Goal: Find specific page/section

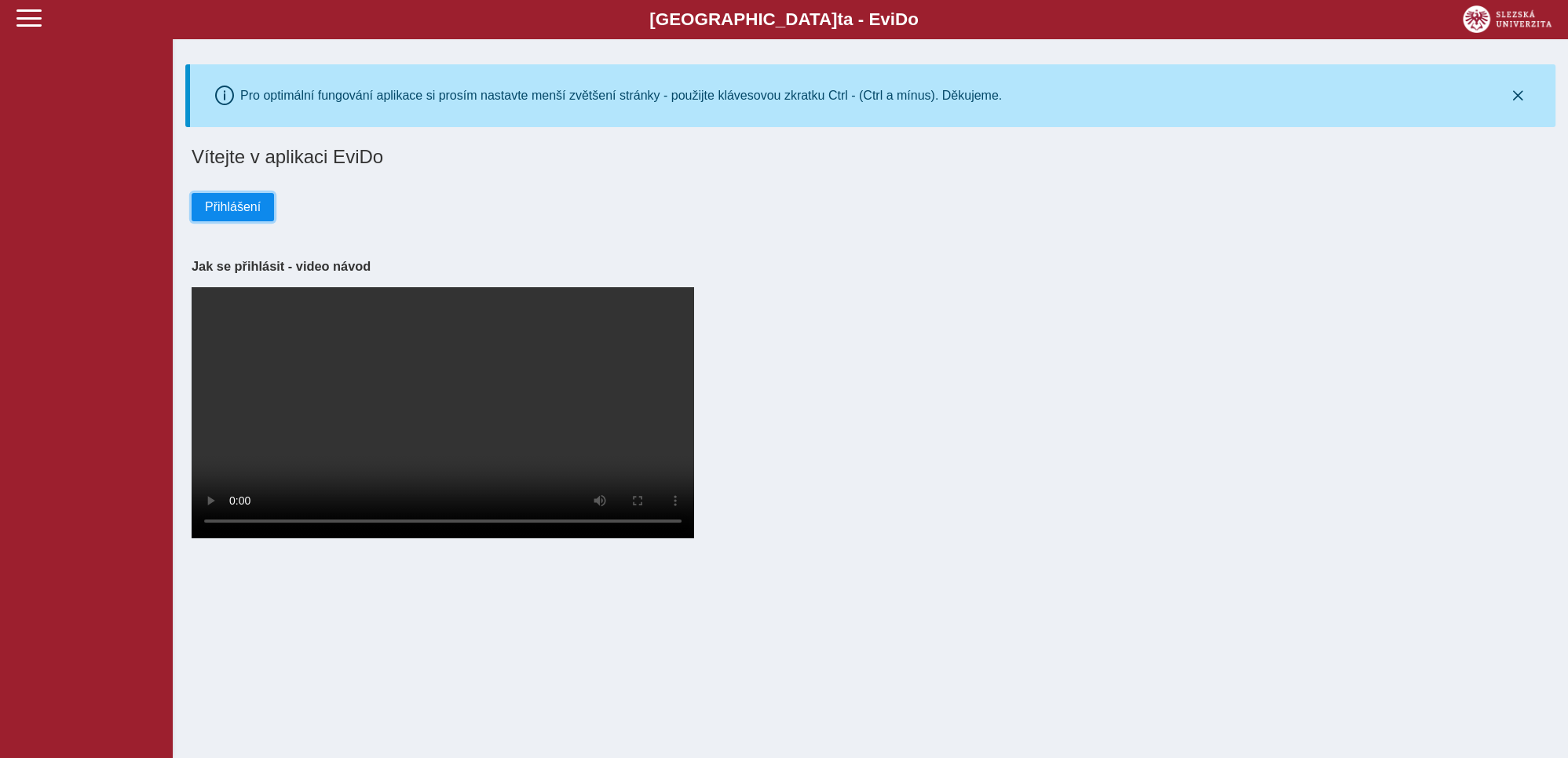
click at [222, 210] on span "Přihlášení" at bounding box center [232, 206] width 56 height 14
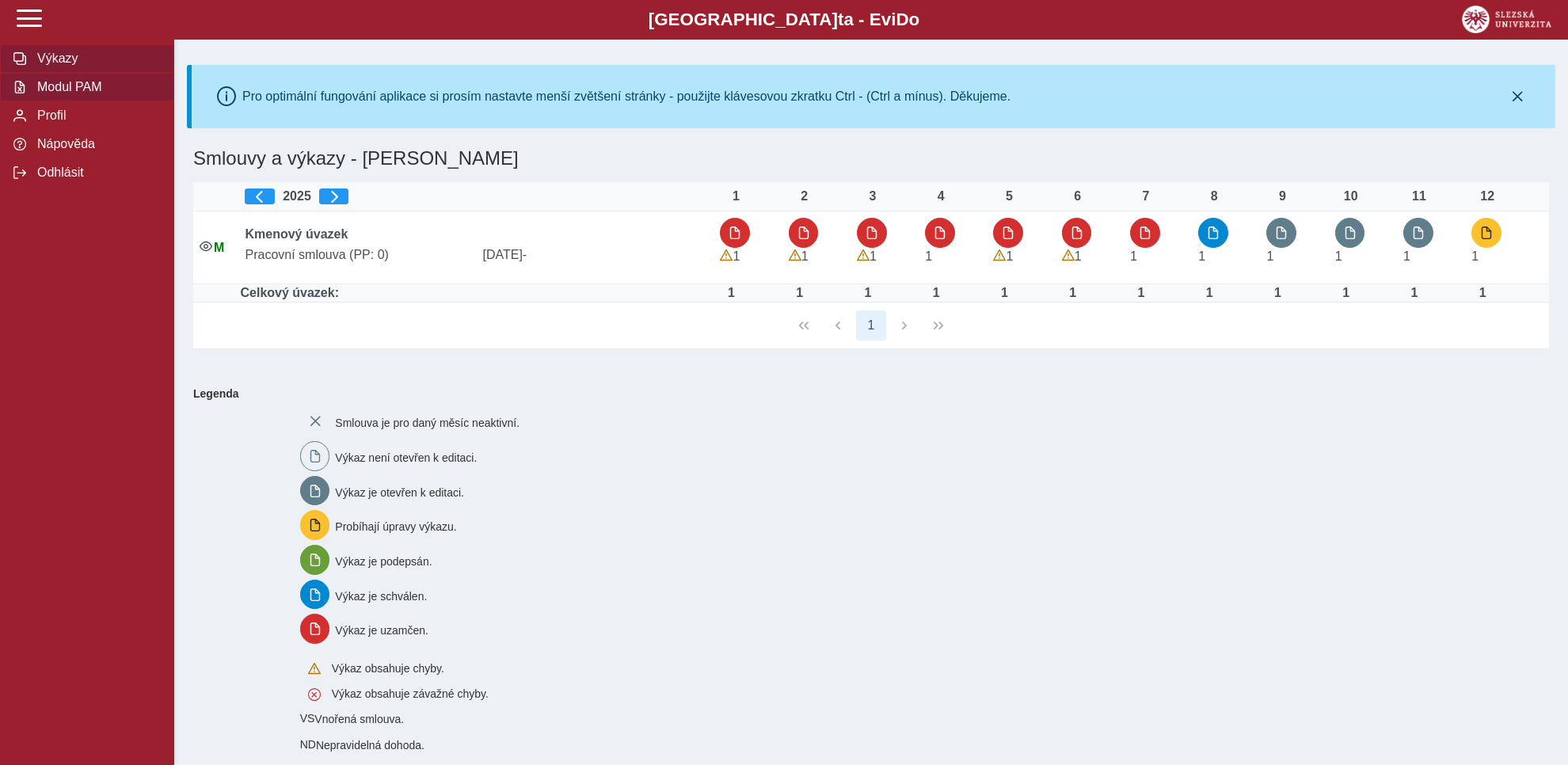
click at [61, 94] on span "Modul PAM" at bounding box center [96, 87] width 128 height 14
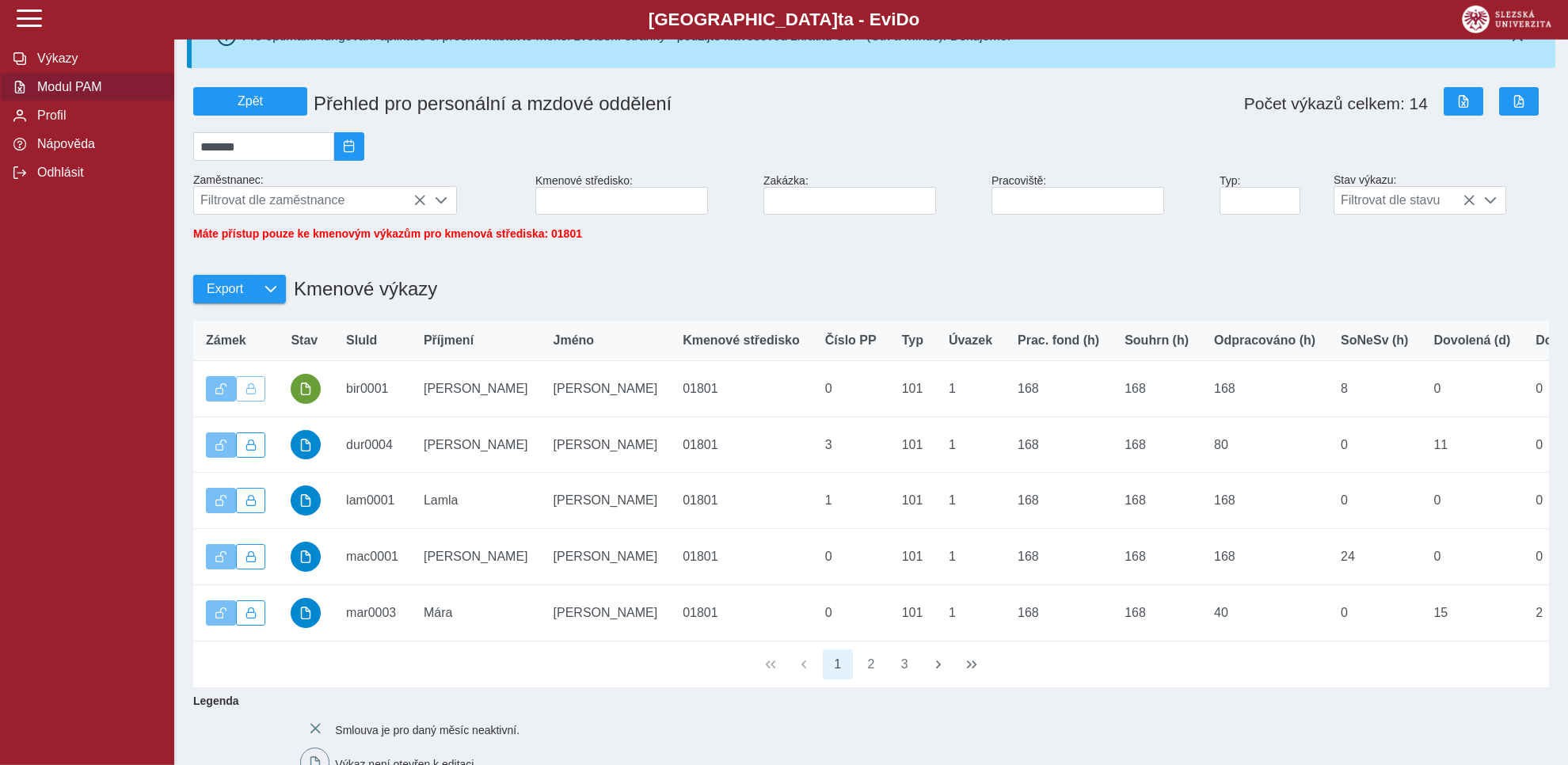
scroll to position [70, 0]
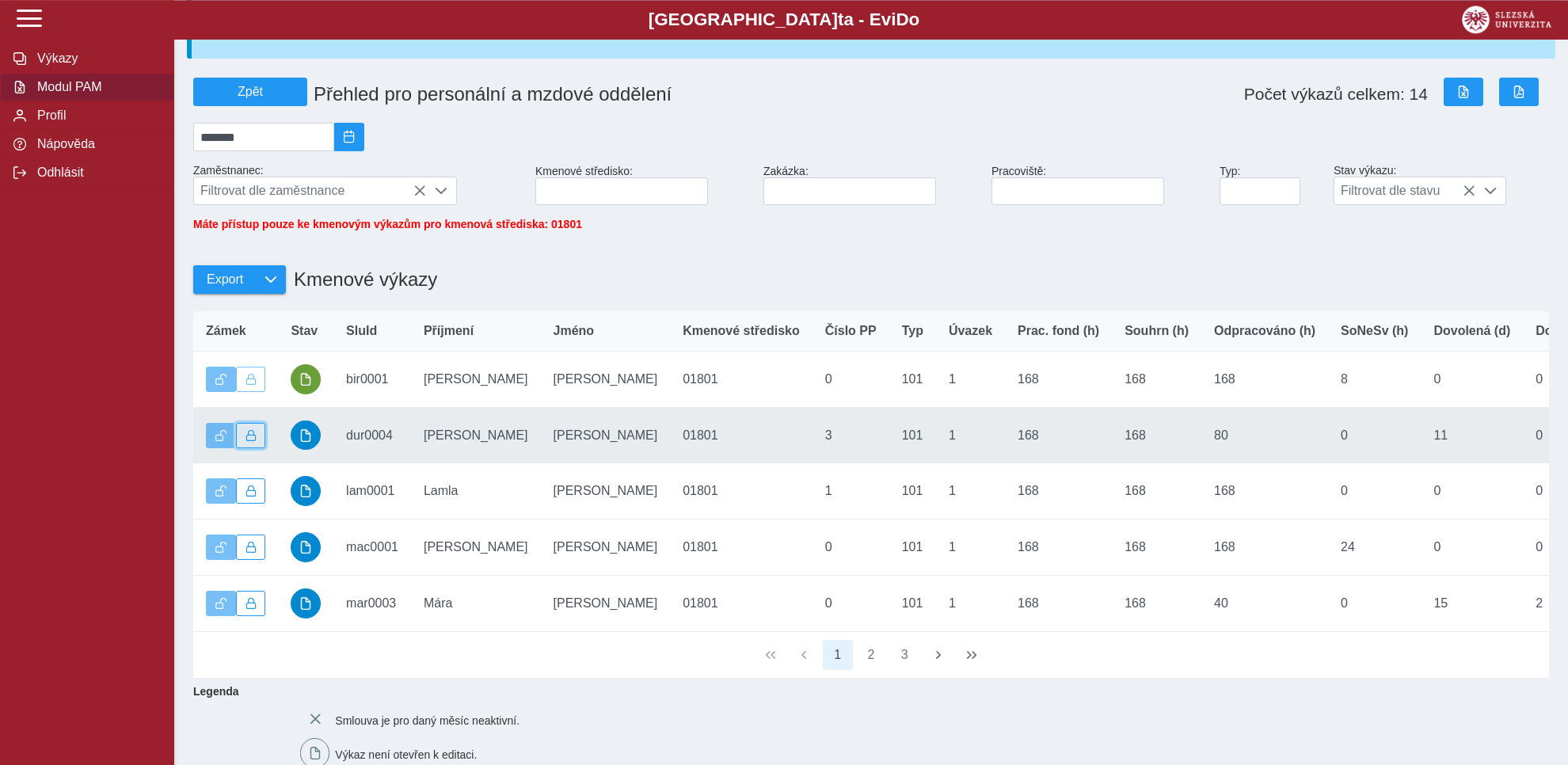
click at [252, 441] on span "button" at bounding box center [251, 435] width 11 height 11
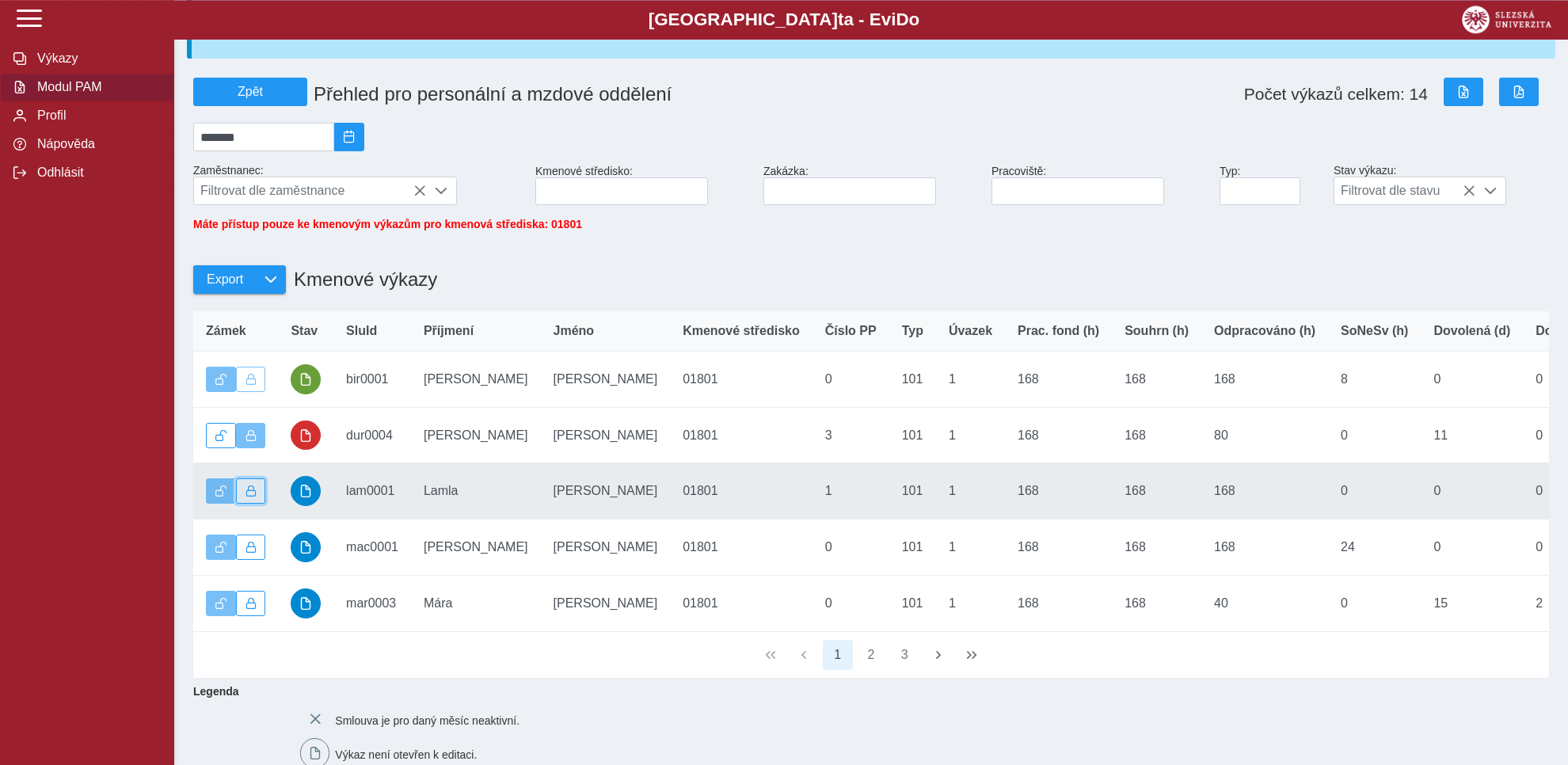
click at [252, 497] on span "button" at bounding box center [251, 490] width 11 height 11
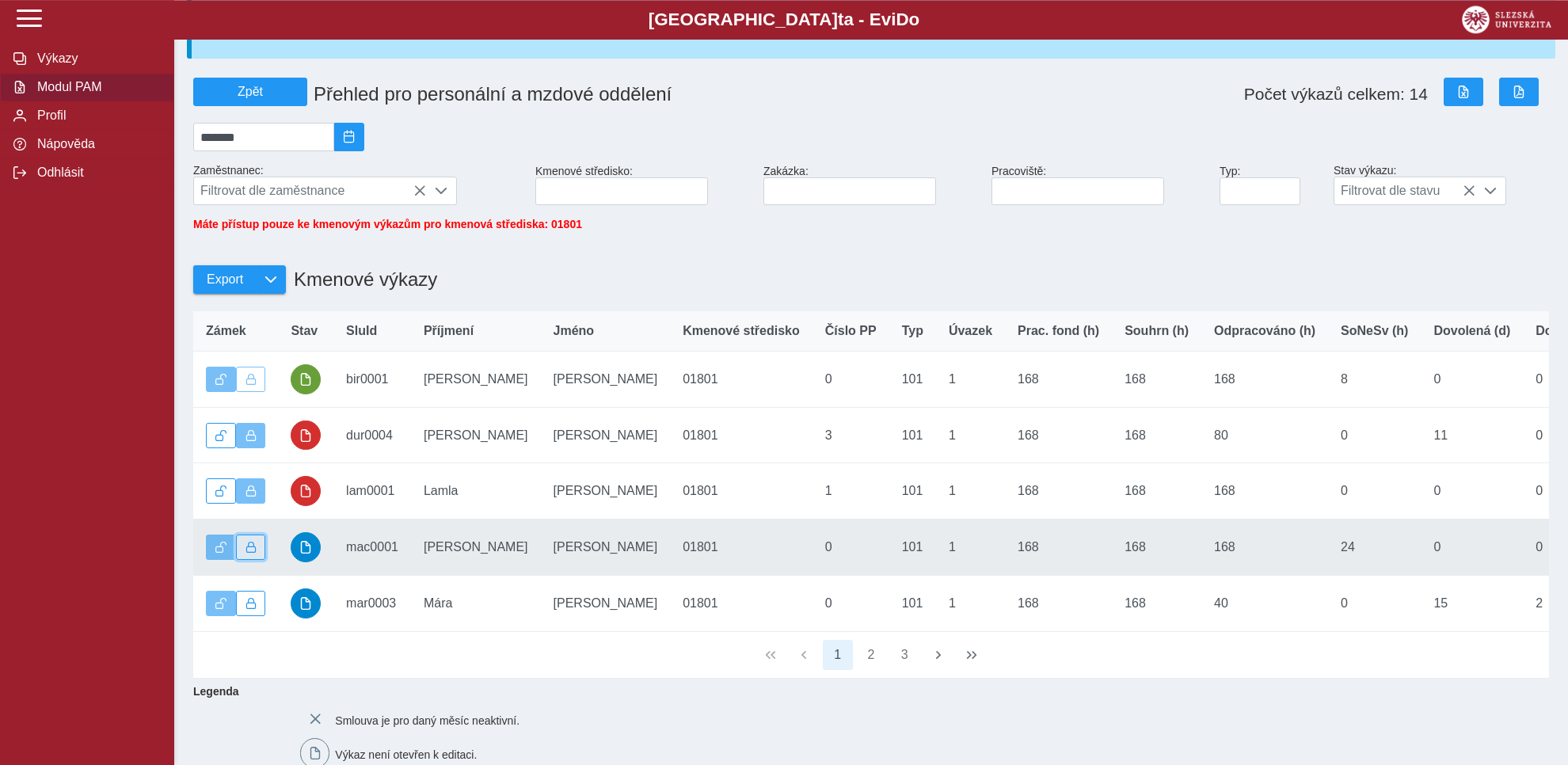
click at [253, 560] on button "button" at bounding box center [251, 547] width 30 height 25
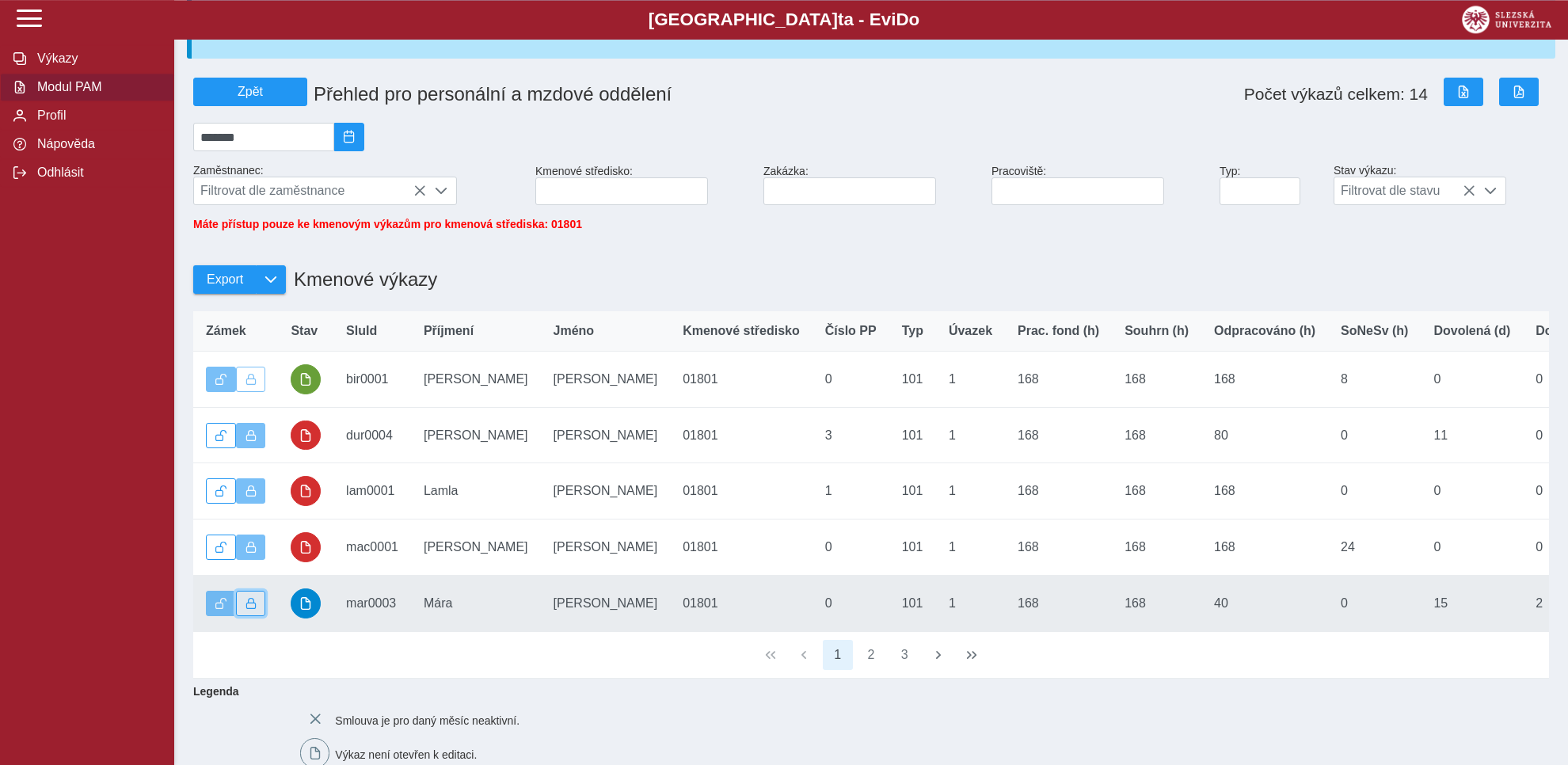
click at [250, 609] on span "button" at bounding box center [251, 603] width 11 height 11
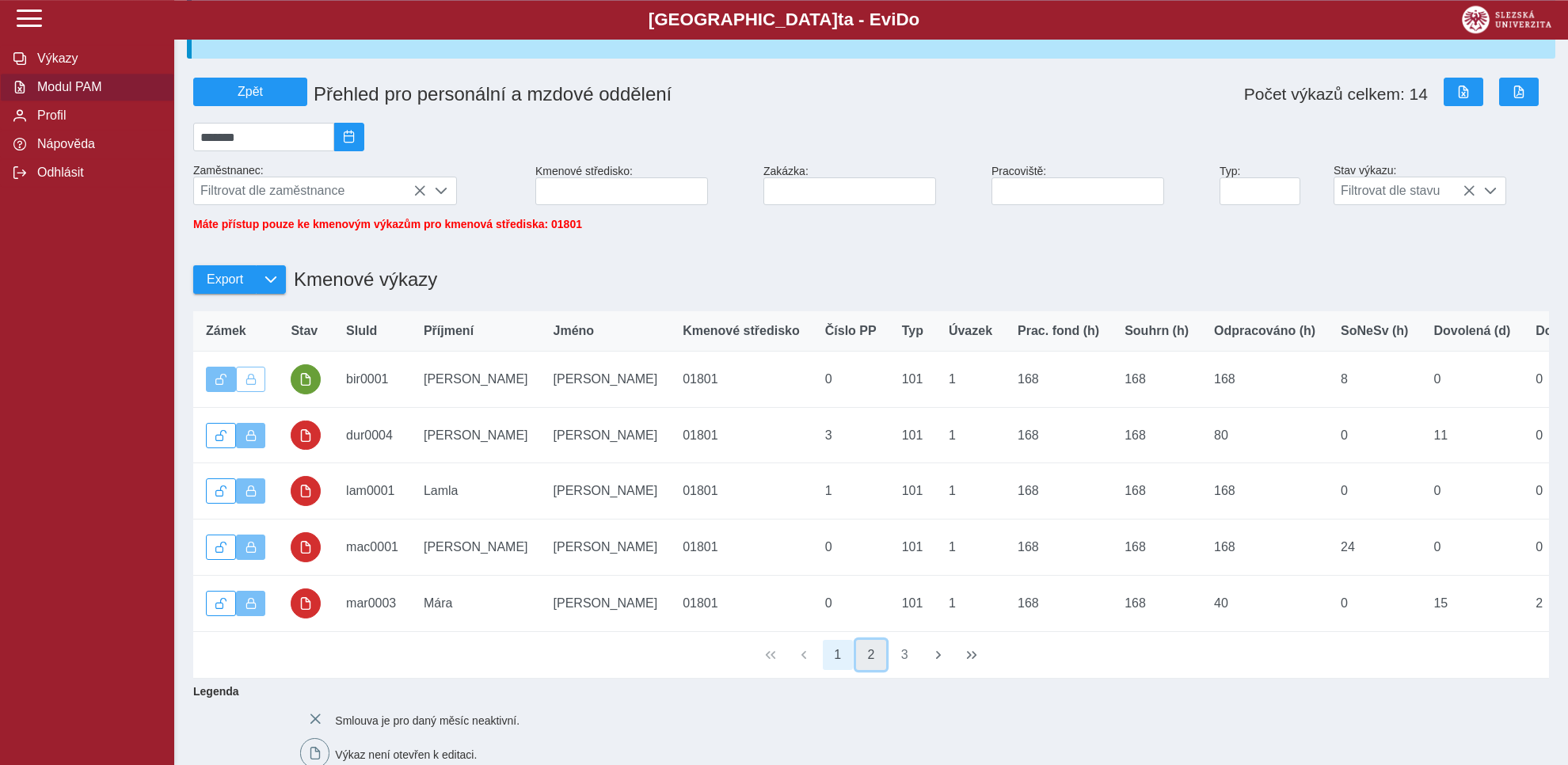
click at [866, 670] on button "2" at bounding box center [871, 655] width 30 height 30
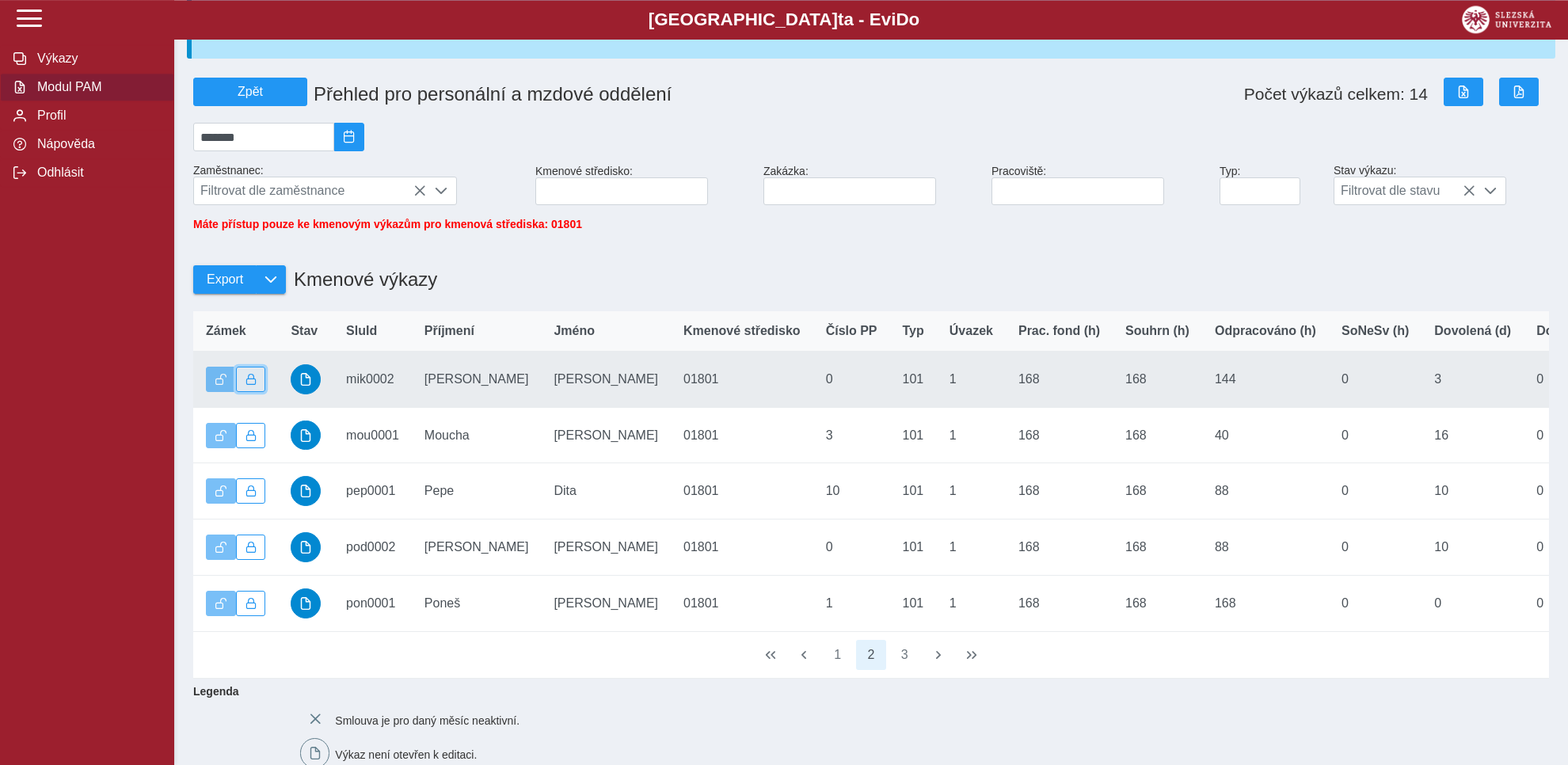
click at [253, 385] on span "button" at bounding box center [251, 379] width 11 height 11
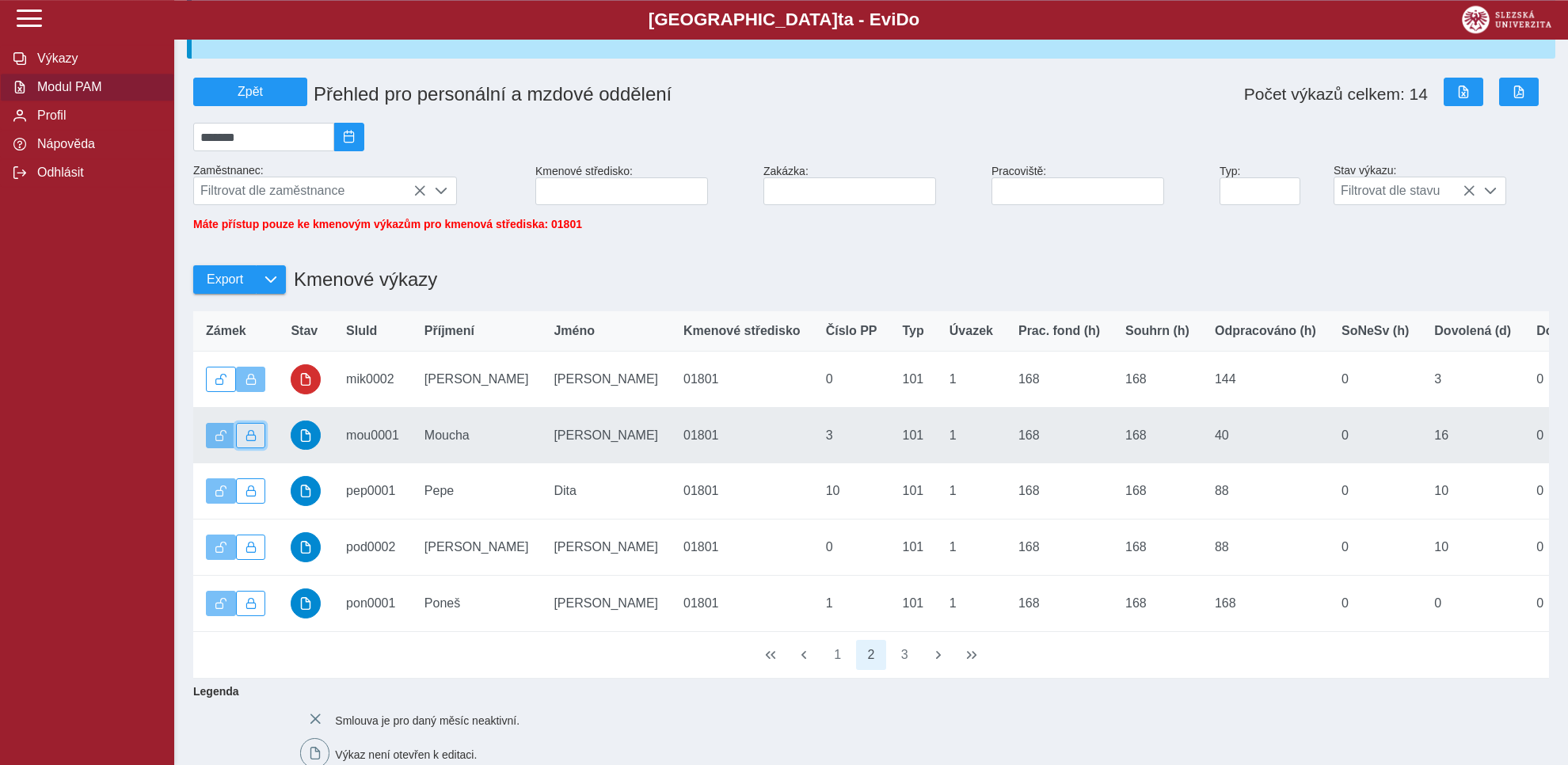
click at [252, 441] on span "button" at bounding box center [251, 435] width 11 height 11
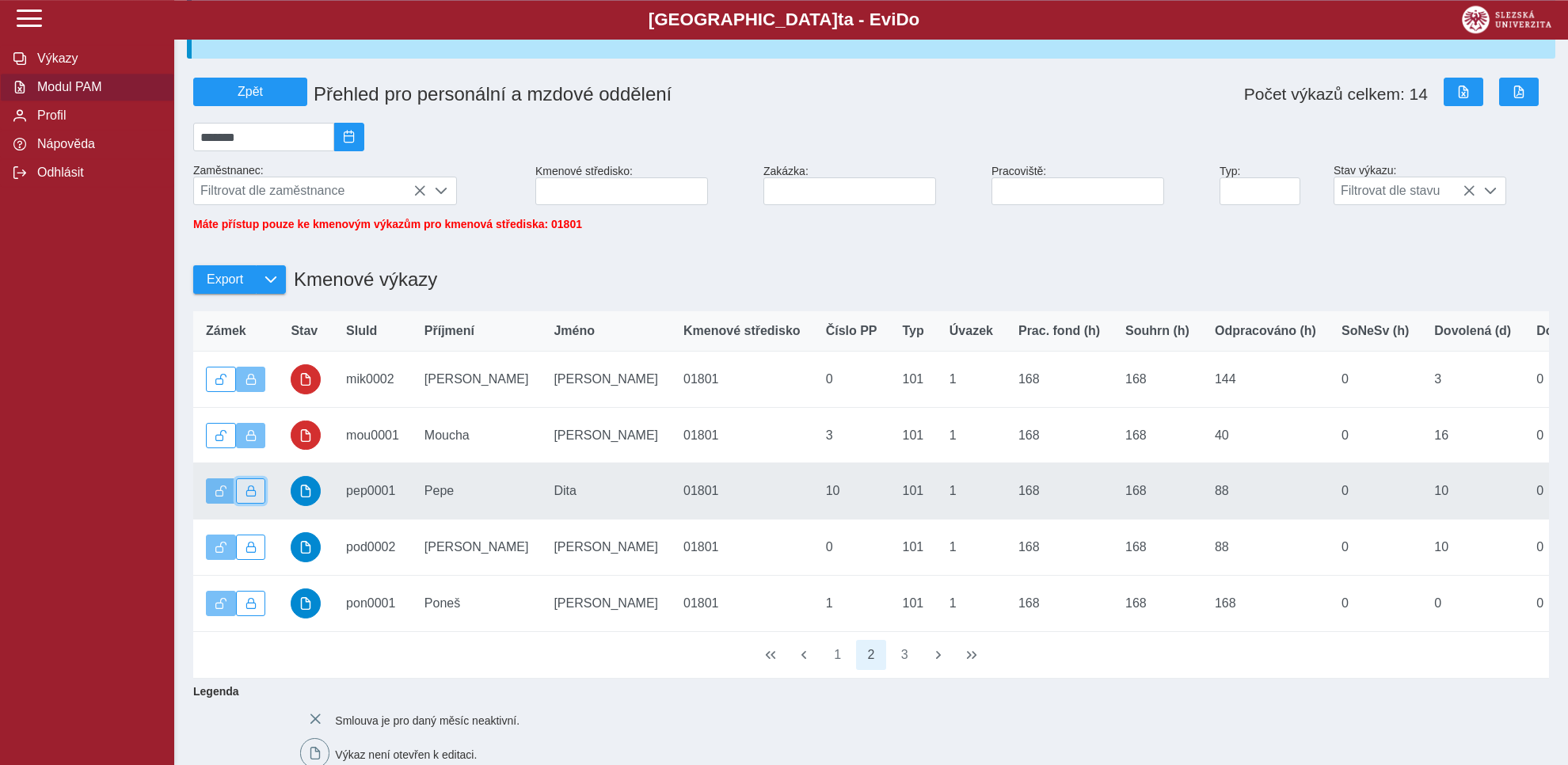
click at [251, 490] on button "button" at bounding box center [251, 491] width 30 height 25
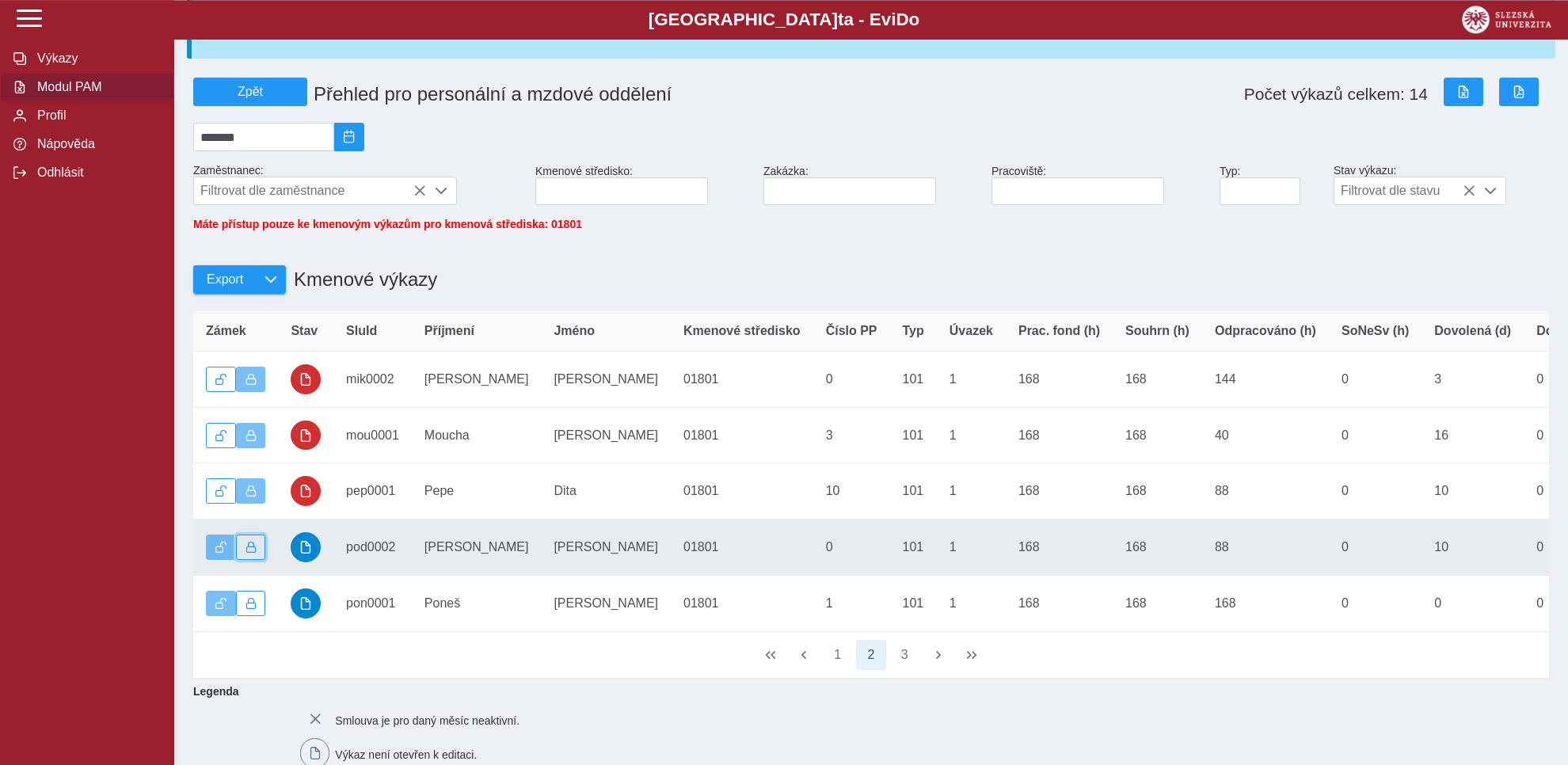
click at [248, 552] on span "button" at bounding box center [251, 547] width 11 height 11
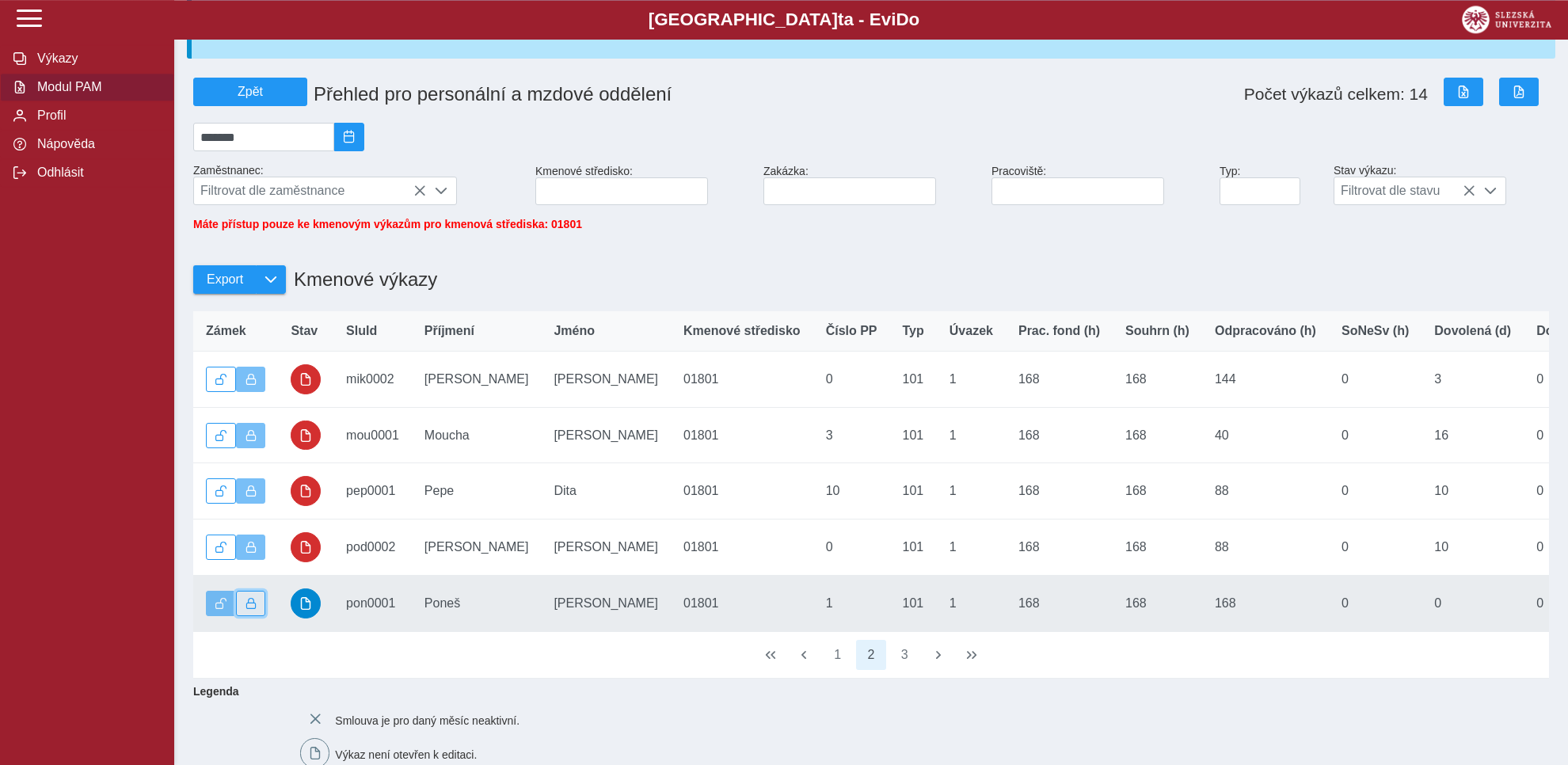
click at [252, 609] on span "button" at bounding box center [251, 603] width 11 height 11
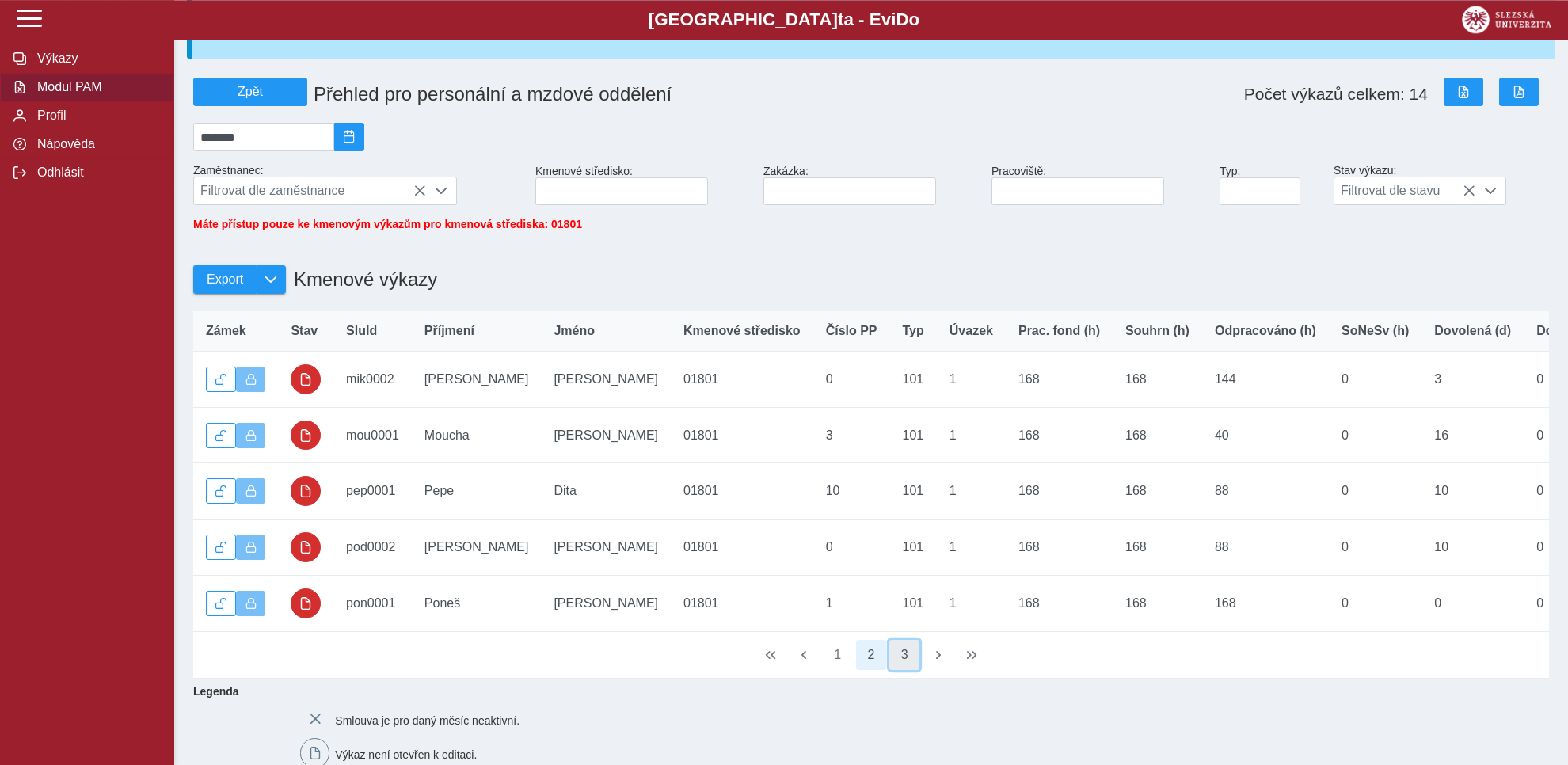
click at [897, 670] on button "3" at bounding box center [904, 655] width 30 height 30
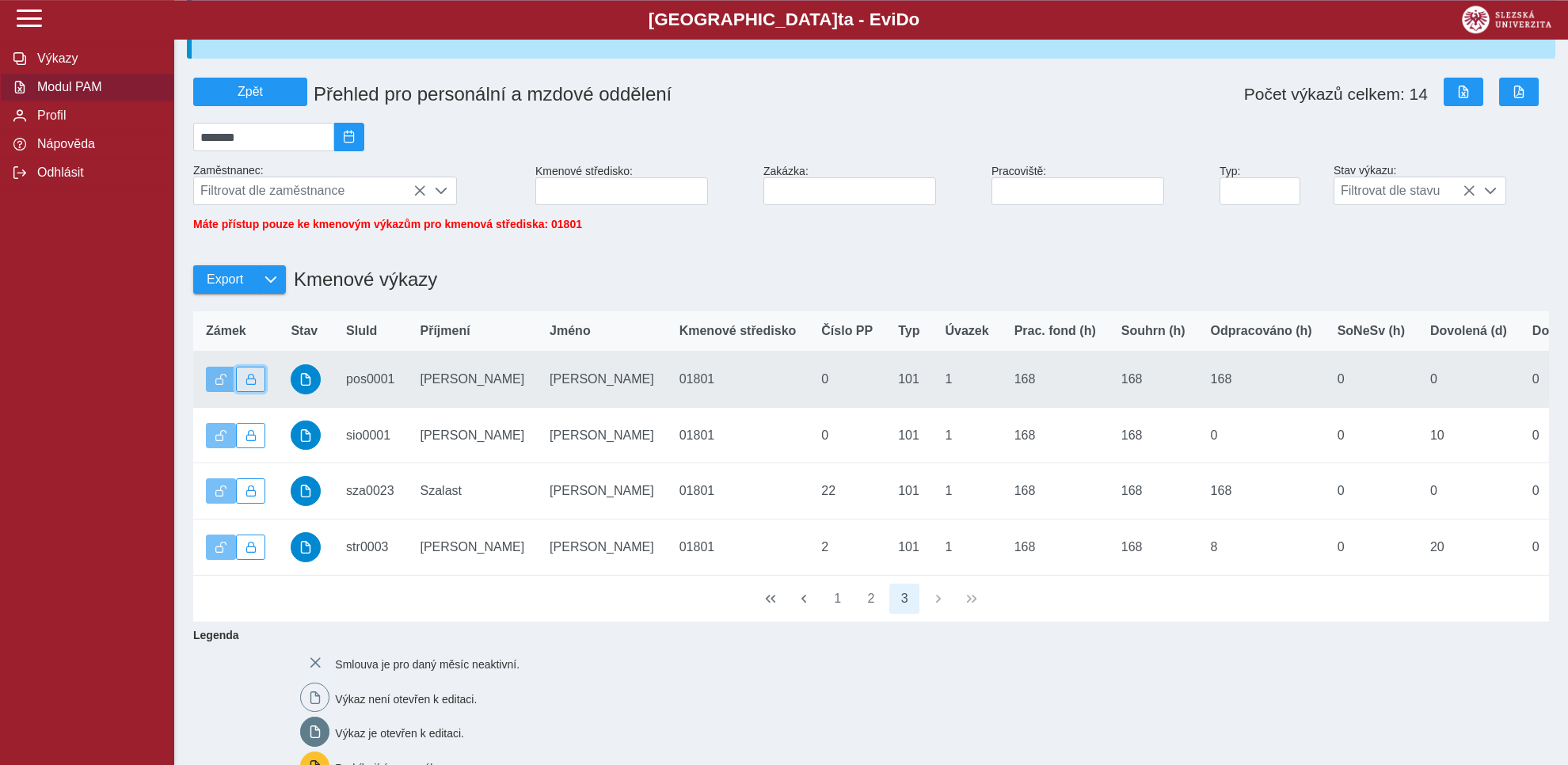
click at [247, 385] on span "button" at bounding box center [251, 379] width 11 height 11
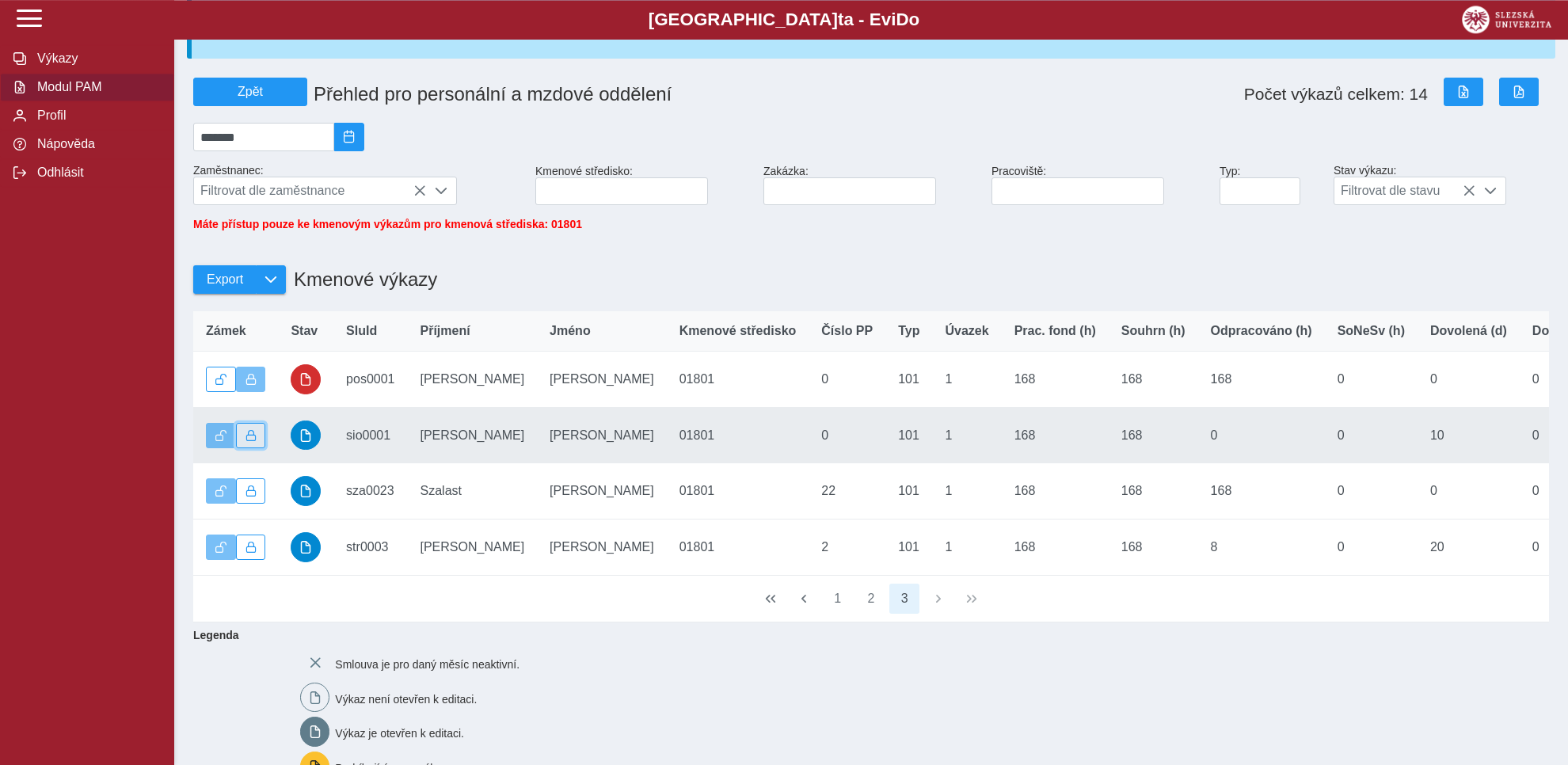
click at [252, 440] on span "button" at bounding box center [251, 435] width 11 height 11
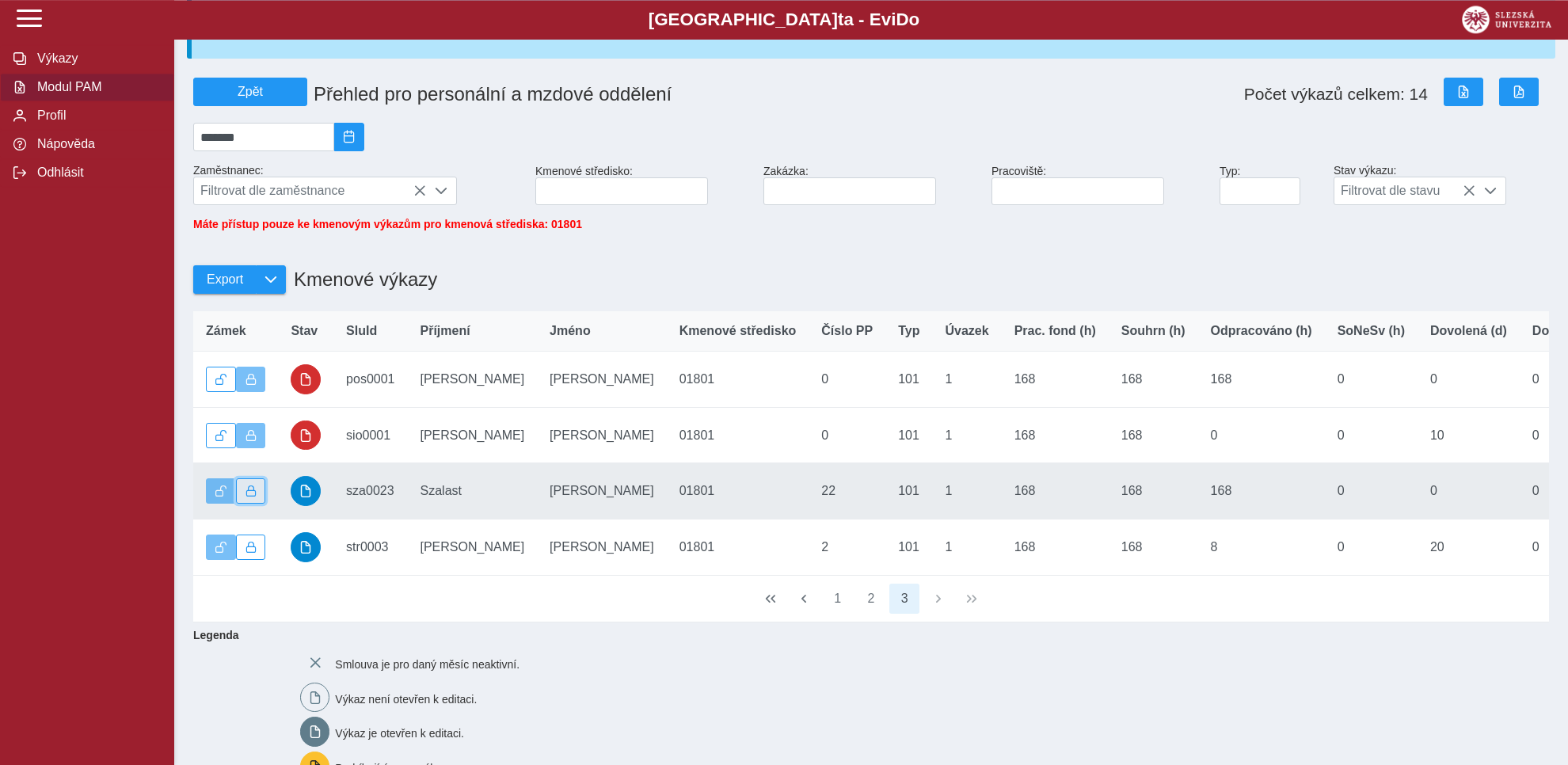
click at [249, 497] on span "button" at bounding box center [251, 490] width 11 height 11
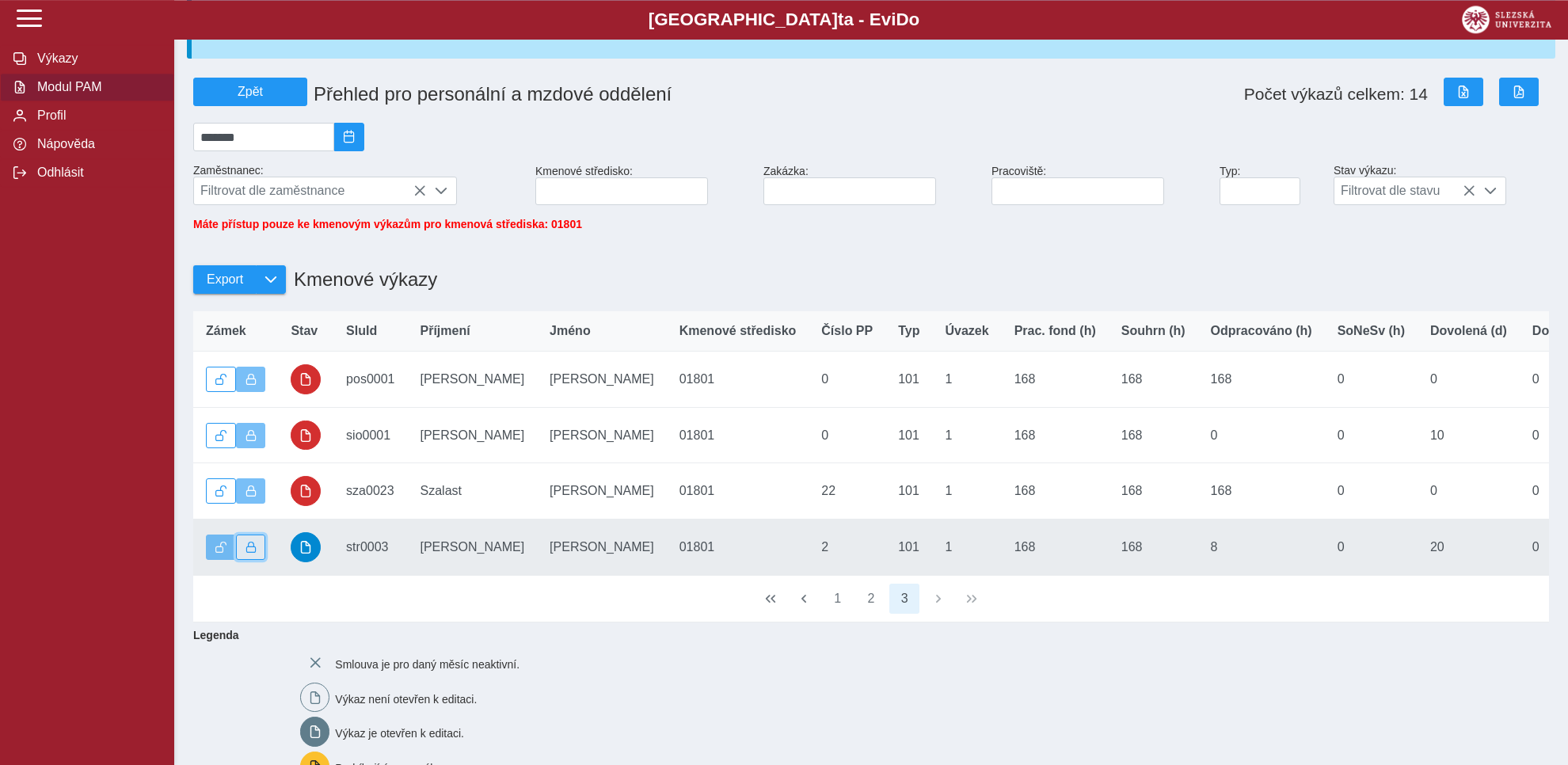
click at [251, 552] on span "button" at bounding box center [251, 547] width 11 height 11
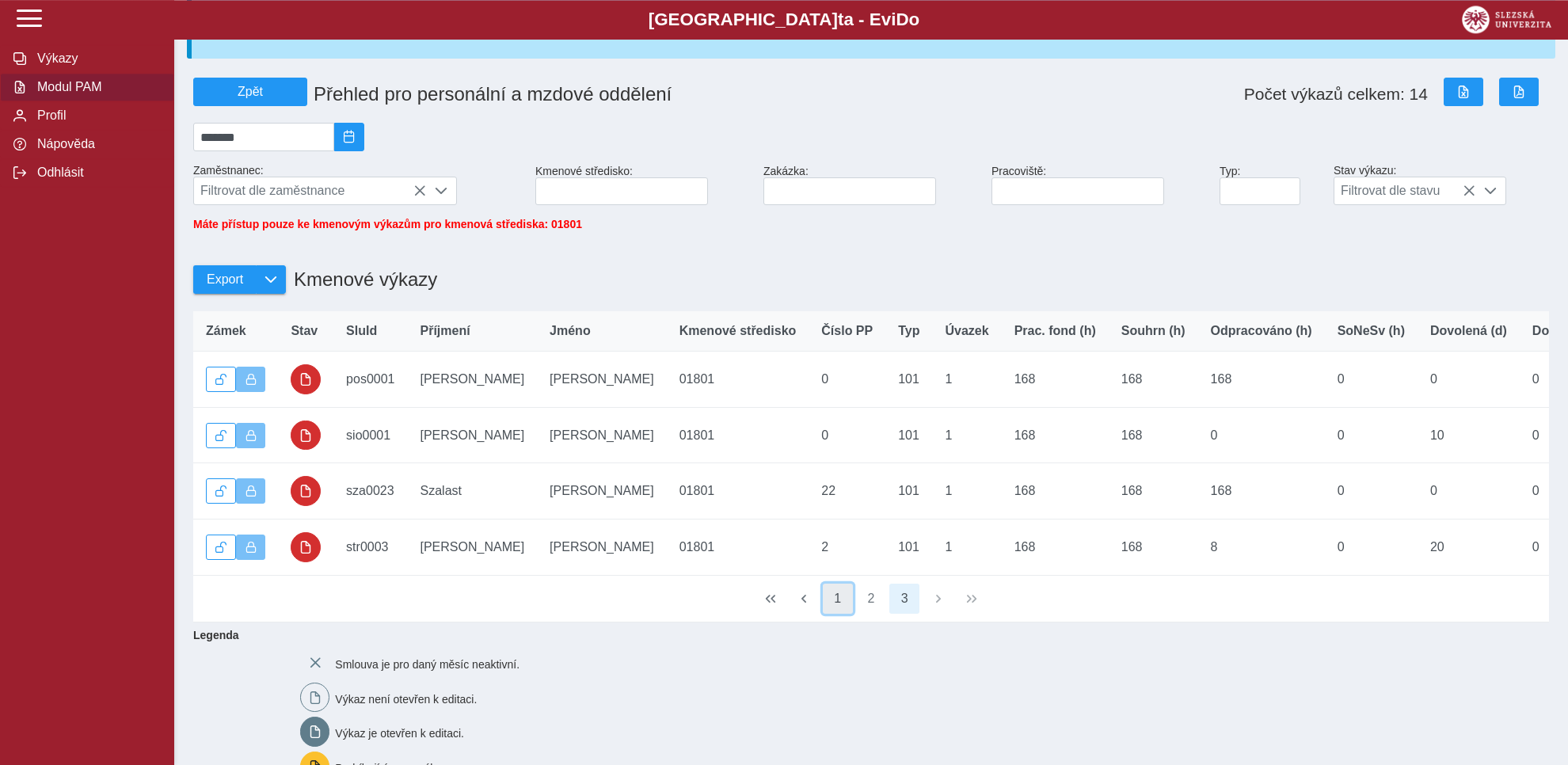
click at [839, 614] on button "1" at bounding box center [838, 599] width 30 height 30
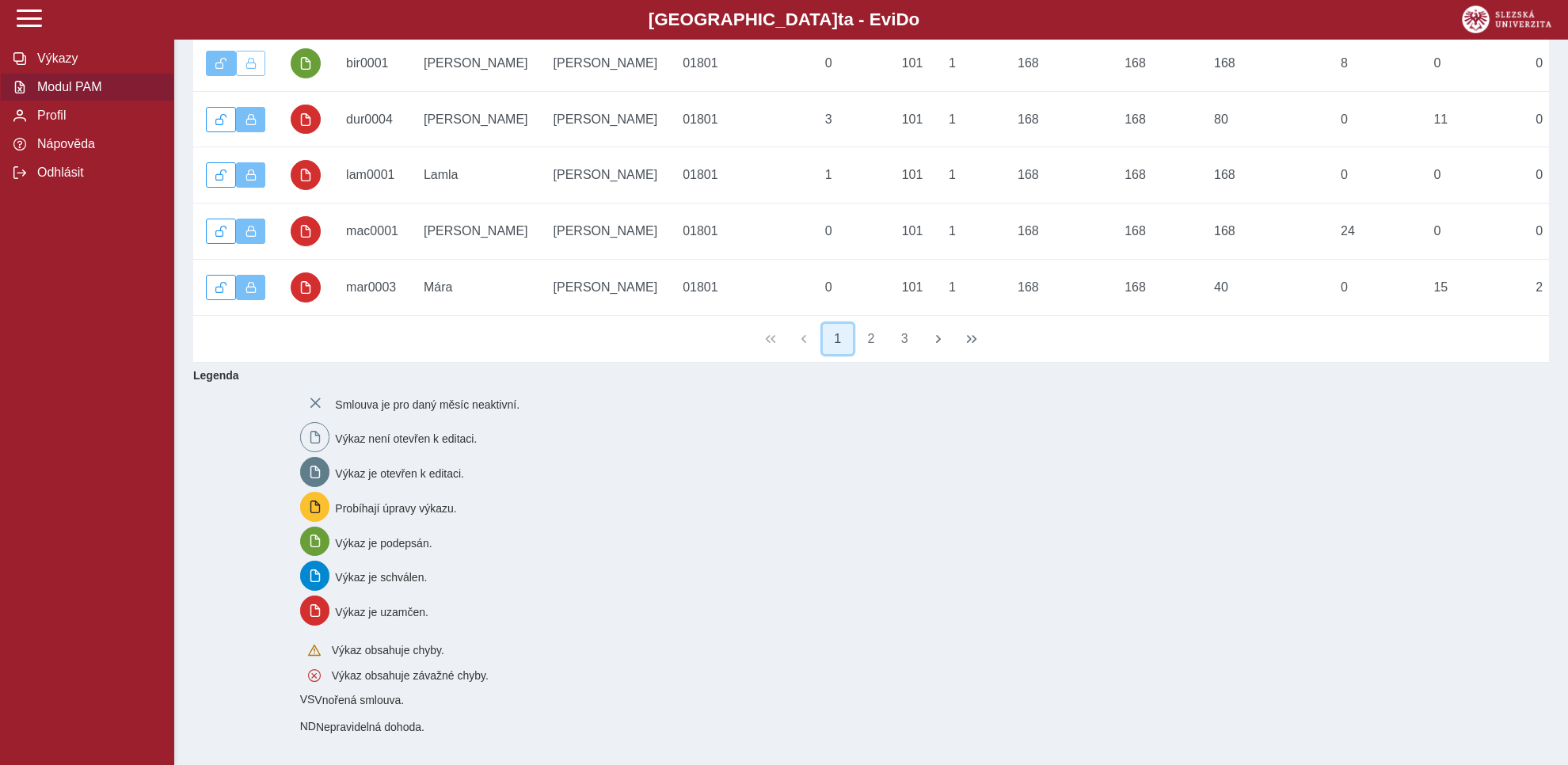
scroll to position [285, 0]
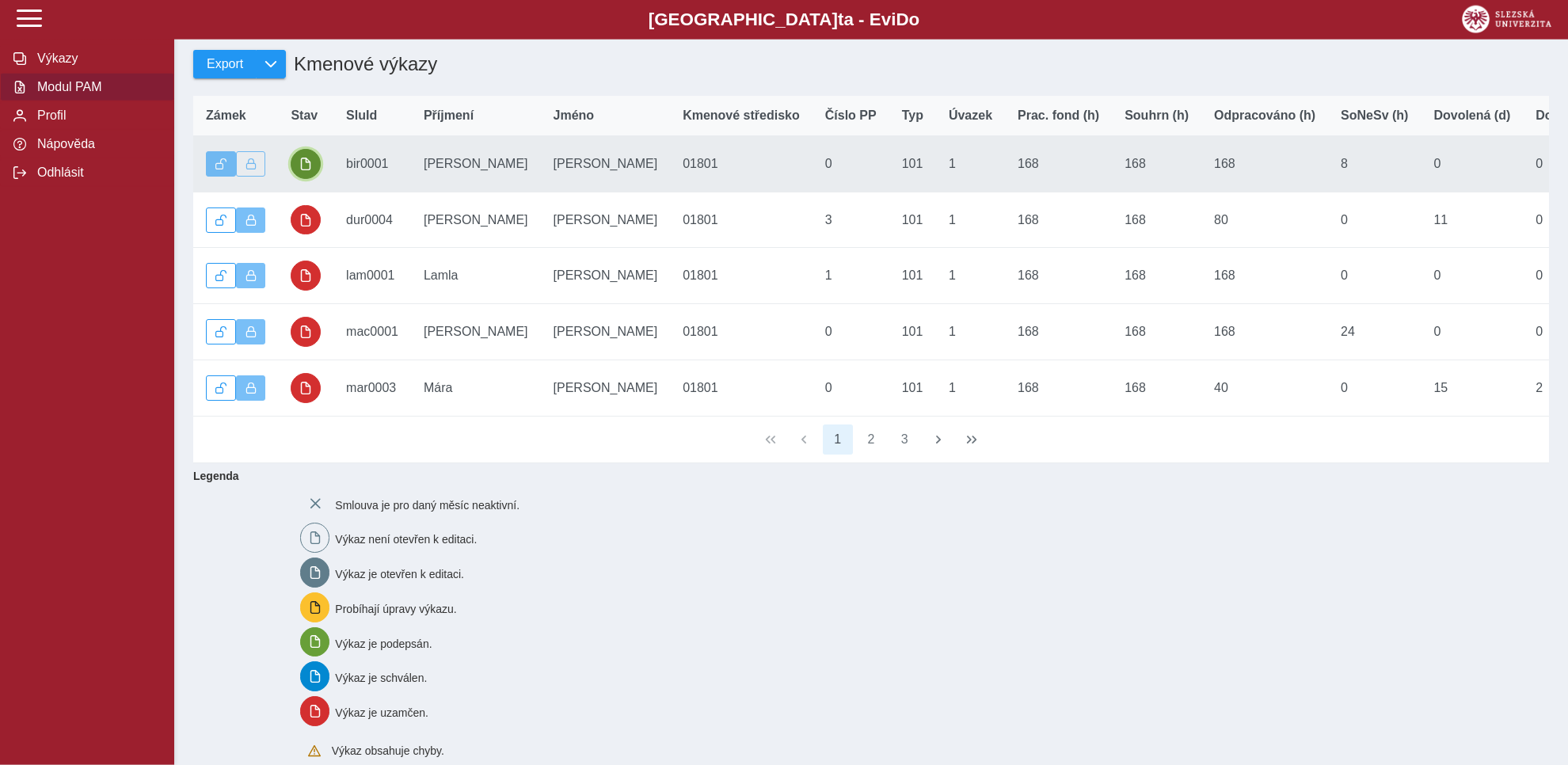
click at [308, 170] on span "button" at bounding box center [305, 164] width 13 height 13
